Goal: Task Accomplishment & Management: Use online tool/utility

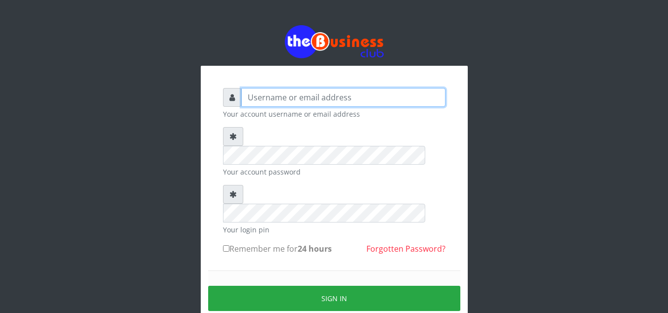
type input "elemuwaobiageli@gmail.com"
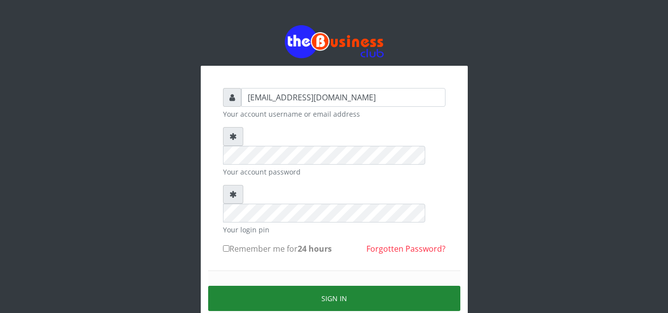
click at [332, 286] on button "Sign in" at bounding box center [334, 298] width 252 height 25
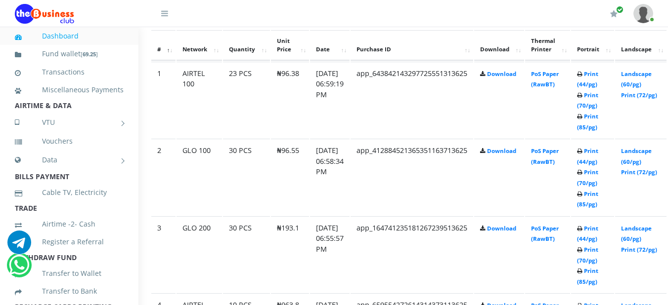
scroll to position [498, 20]
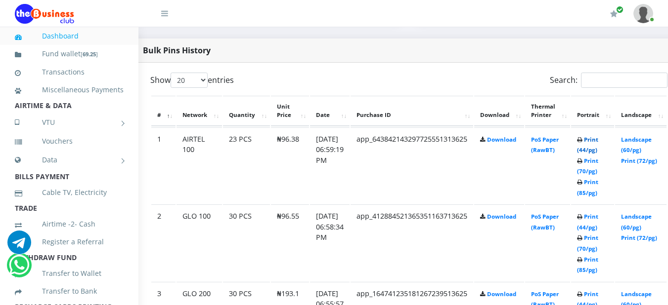
click at [598, 140] on link "Print (44/pg)" at bounding box center [587, 145] width 21 height 18
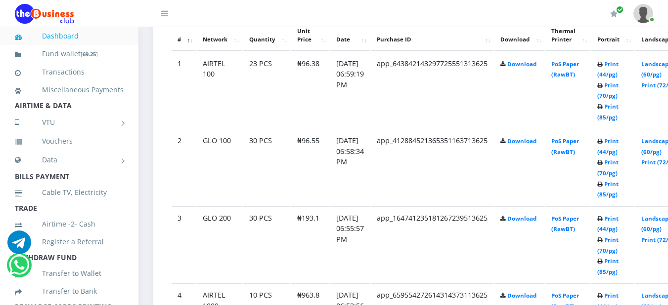
scroll to position [593, 0]
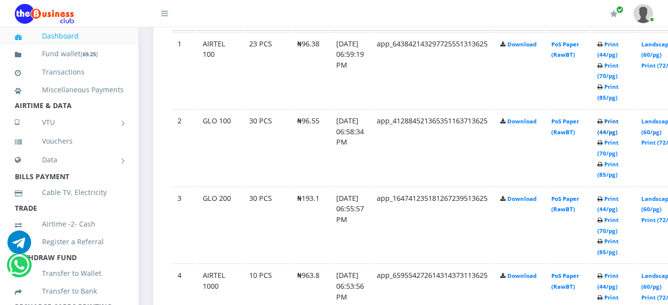
click at [618, 124] on link "Print (44/pg)" at bounding box center [607, 127] width 21 height 18
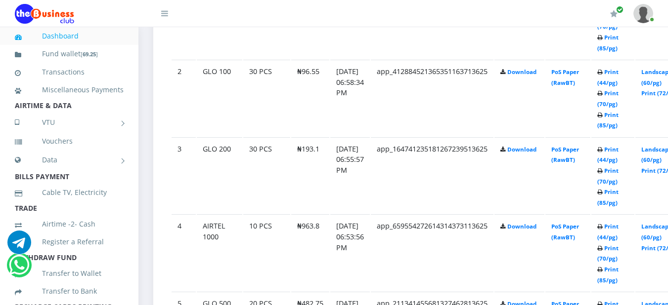
scroll to position [659, 0]
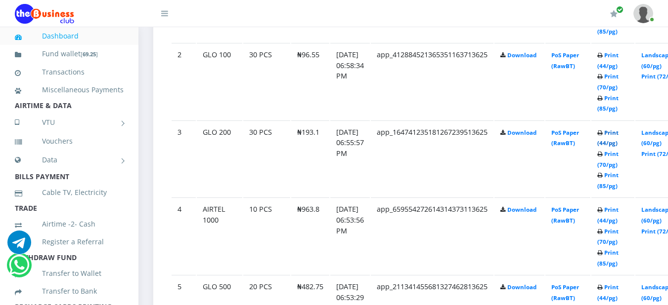
click at [618, 135] on link "Print (44/pg)" at bounding box center [607, 138] width 21 height 18
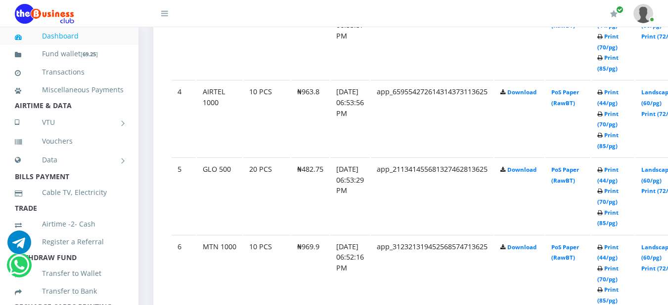
scroll to position [778, 0]
click at [618, 94] on link "Print (44/pg)" at bounding box center [607, 96] width 21 height 18
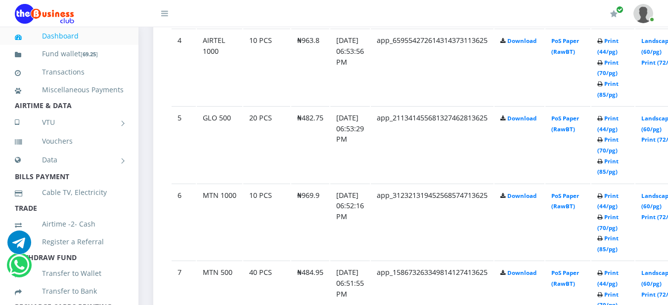
scroll to position [844, 0]
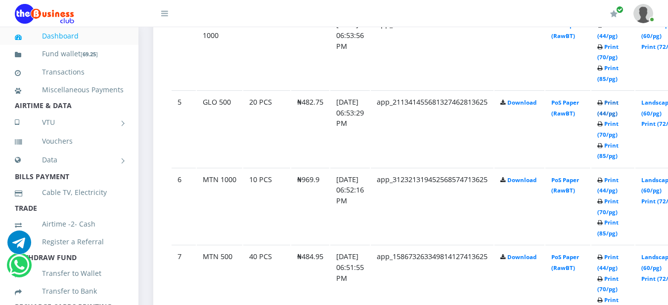
click at [618, 103] on link "Print (44/pg)" at bounding box center [607, 108] width 21 height 18
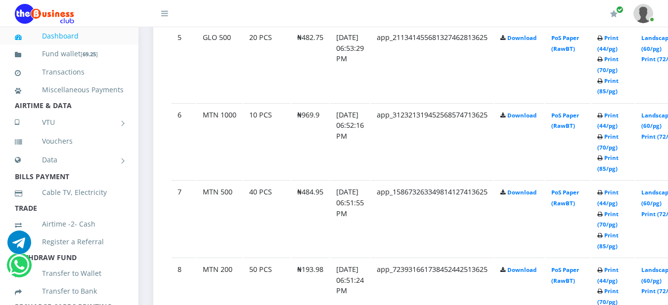
scroll to position [923, 0]
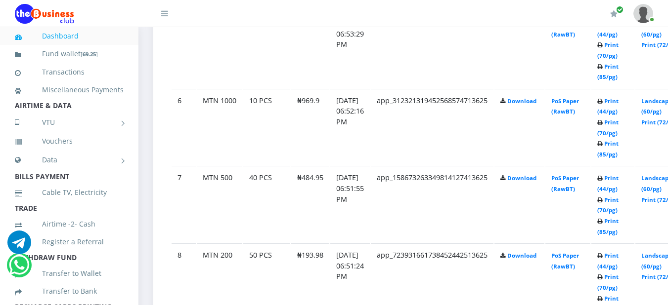
click at [618, 105] on b "Print (44/pg) Print (70/pg) Print (85/pg)" at bounding box center [607, 127] width 21 height 61
click at [618, 102] on link "Print (44/pg)" at bounding box center [607, 106] width 21 height 18
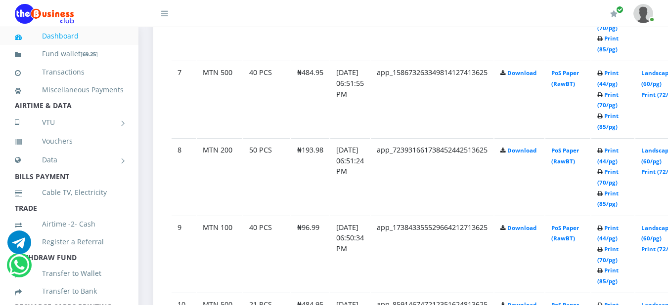
scroll to position [1029, 0]
click at [618, 76] on link "Print (44/pg)" at bounding box center [607, 78] width 21 height 18
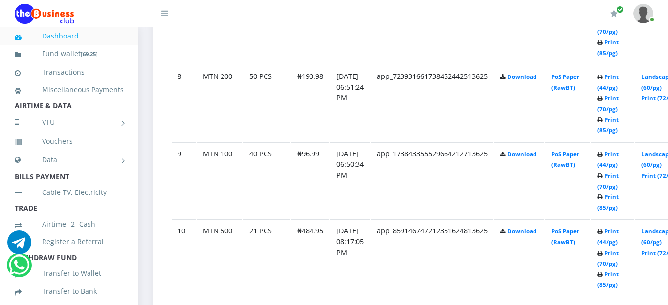
scroll to position [1115, 0]
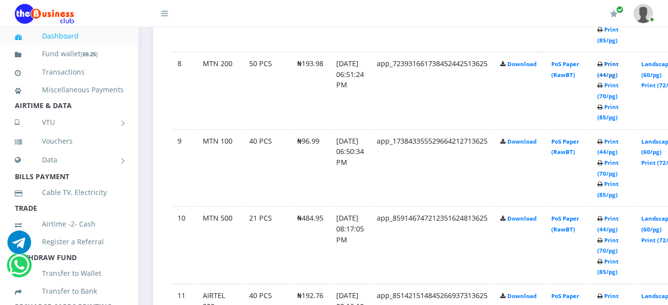
click at [618, 68] on link "Print (44/pg)" at bounding box center [607, 69] width 21 height 18
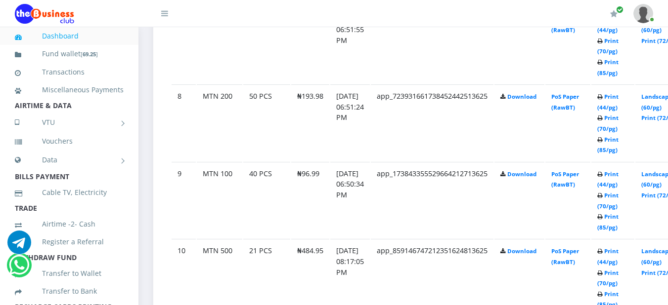
scroll to position [1115, 0]
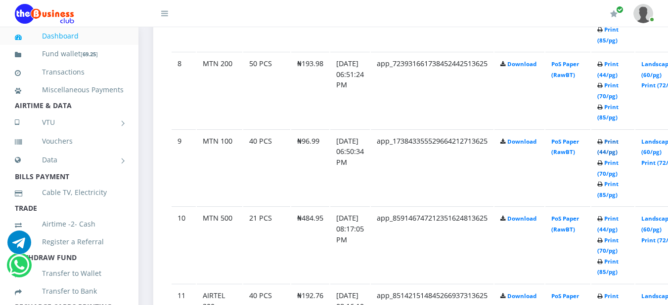
click at [618, 144] on link "Print (44/pg)" at bounding box center [607, 147] width 21 height 18
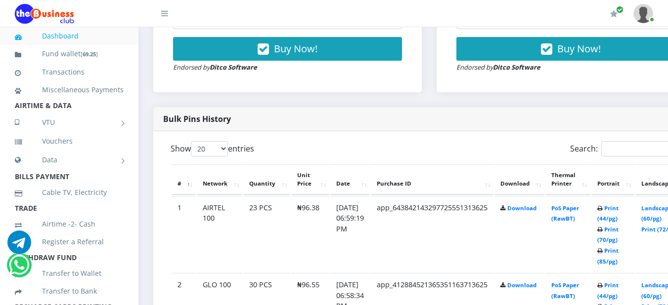
scroll to position [423, 0]
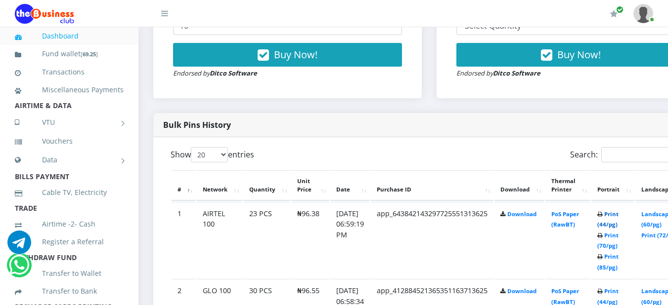
click at [618, 219] on link "Print (44/pg)" at bounding box center [607, 220] width 21 height 18
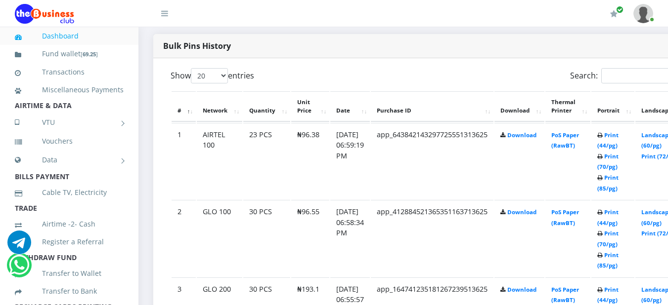
scroll to position [522, 0]
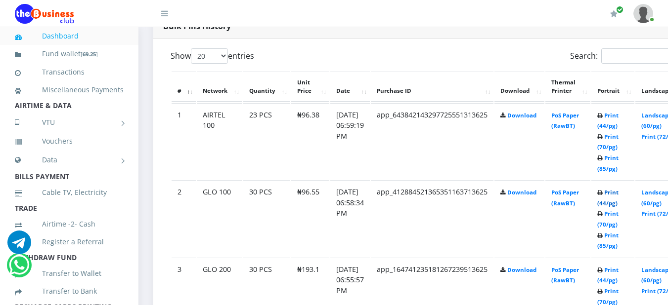
click at [618, 195] on link "Print (44/pg)" at bounding box center [607, 198] width 21 height 18
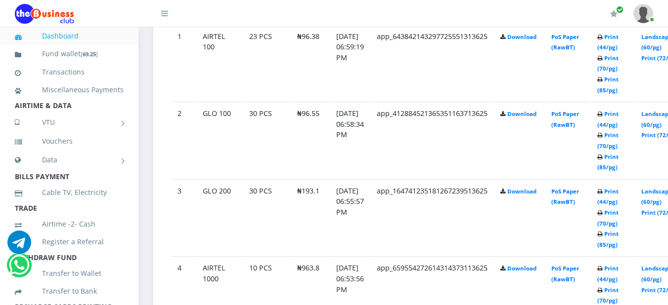
scroll to position [619, 0]
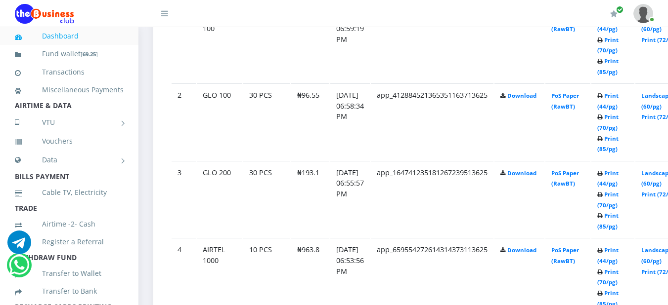
click at [622, 180] on td "Print (44/pg) Print (70/pg) Print (85/pg)" at bounding box center [612, 199] width 43 height 77
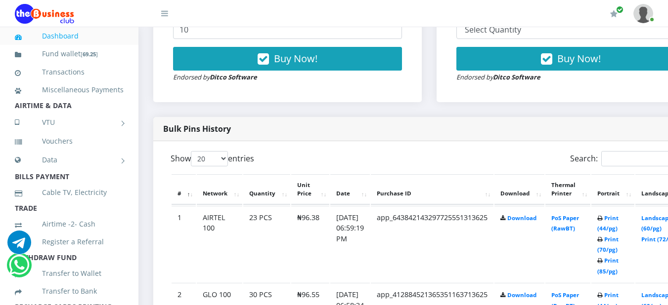
scroll to position [439, 0]
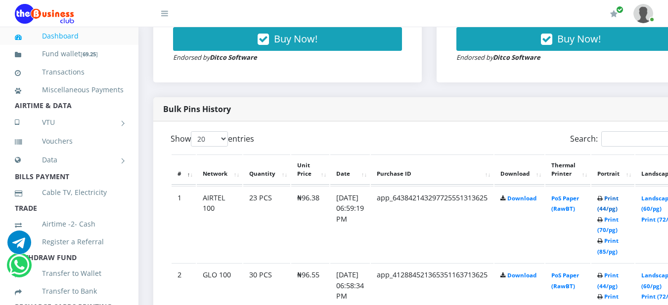
click at [618, 204] on link "Print (44/pg)" at bounding box center [607, 204] width 21 height 18
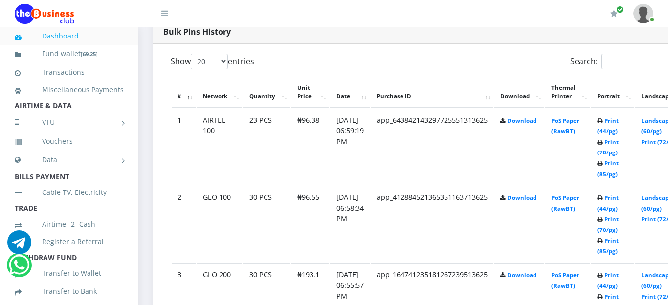
scroll to position [534, 0]
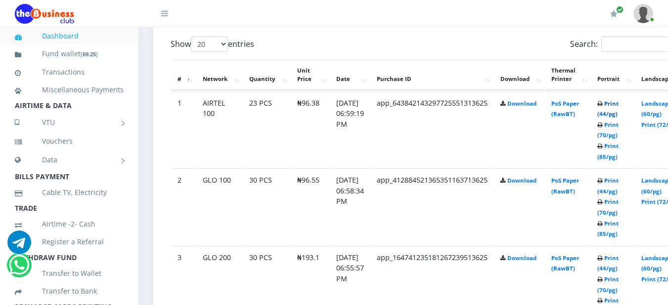
click at [618, 104] on link "Print (44/pg)" at bounding box center [607, 109] width 21 height 18
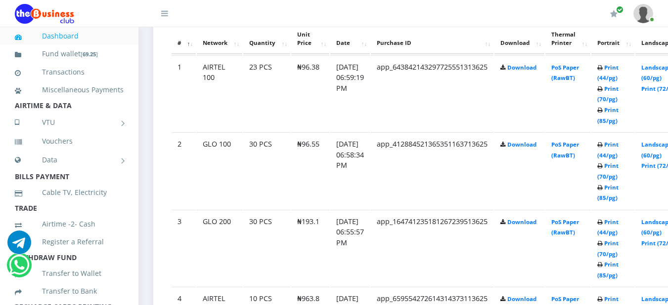
scroll to position [571, 0]
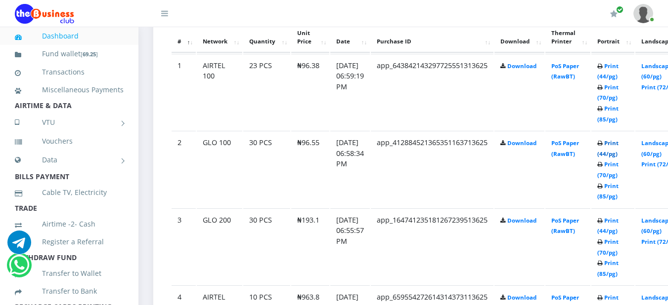
click at [618, 145] on link "Print (44/pg)" at bounding box center [607, 148] width 21 height 18
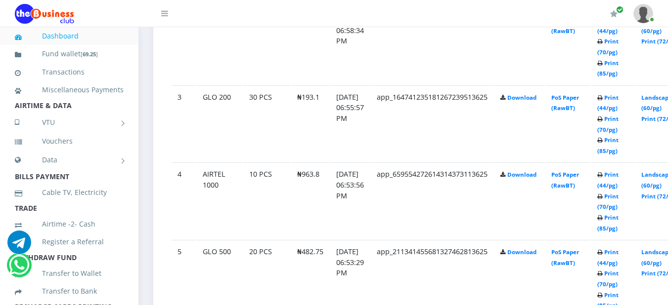
scroll to position [697, 0]
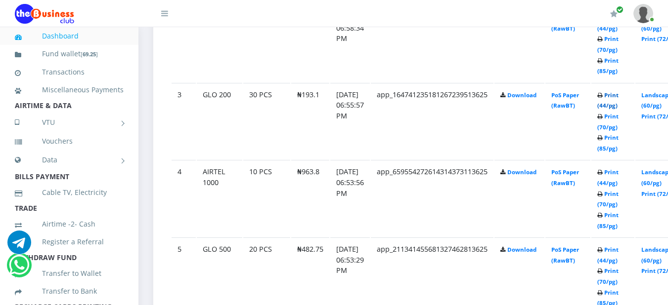
click at [618, 99] on link "Print (44/pg)" at bounding box center [607, 100] width 21 height 18
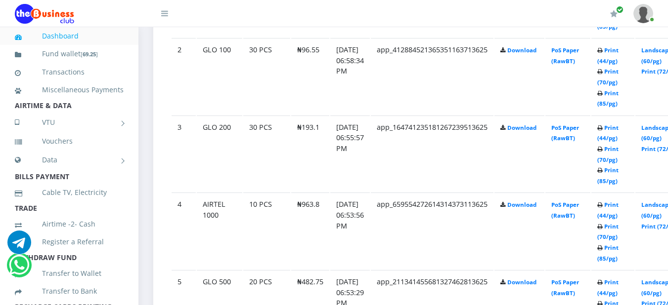
scroll to position [697, 0]
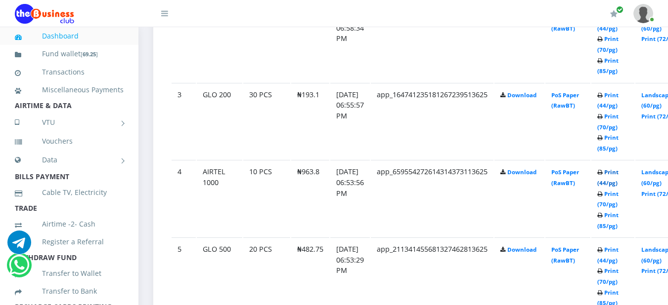
click at [618, 175] on link "Print (44/pg)" at bounding box center [607, 177] width 21 height 18
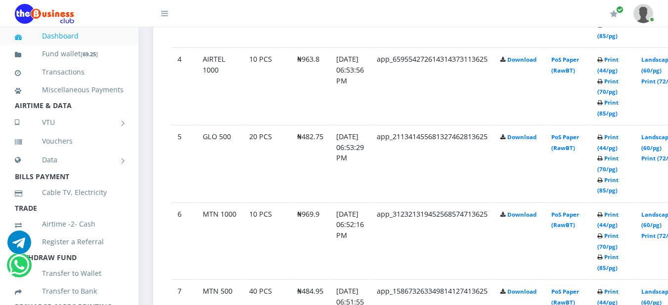
scroll to position [822, 0]
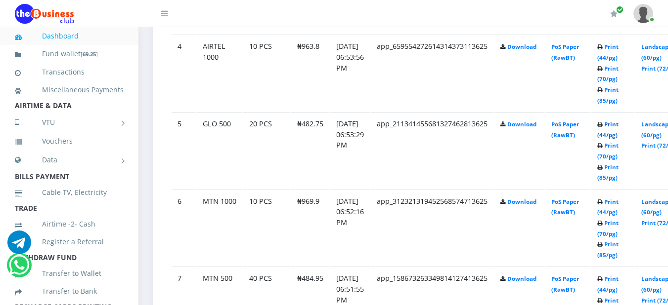
click at [618, 129] on link "Print (44/pg)" at bounding box center [607, 130] width 21 height 18
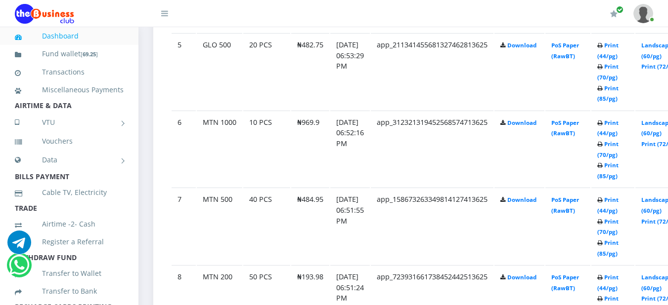
click at [618, 124] on b "Print (44/pg) Print (70/pg) Print (85/pg)" at bounding box center [607, 149] width 21 height 61
click at [618, 123] on link "Print (44/pg)" at bounding box center [607, 128] width 21 height 18
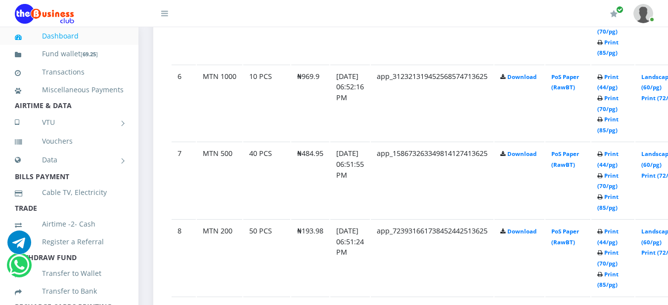
scroll to position [948, 0]
click at [618, 158] on link "Print (44/pg)" at bounding box center [607, 159] width 21 height 18
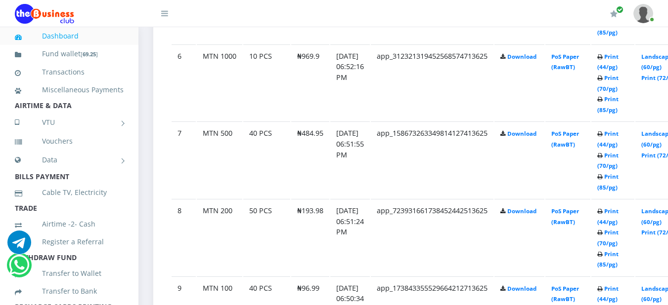
scroll to position [987, 0]
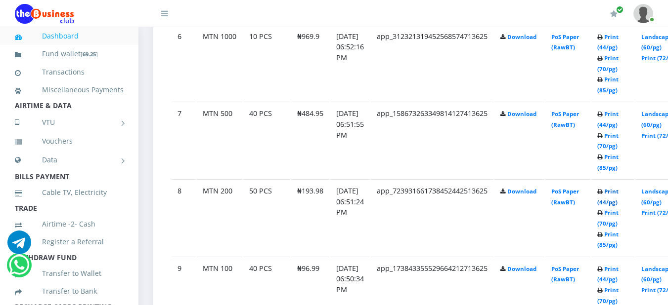
click at [618, 191] on link "Print (44/pg)" at bounding box center [607, 197] width 21 height 18
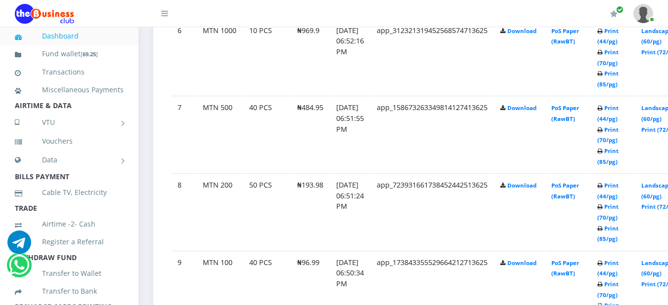
scroll to position [994, 0]
click at [618, 261] on link "Print (44/pg)" at bounding box center [607, 267] width 21 height 18
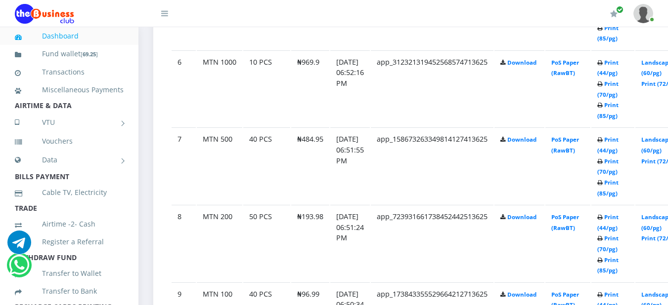
scroll to position [994, 0]
